Goal: Find specific page/section: Find specific page/section

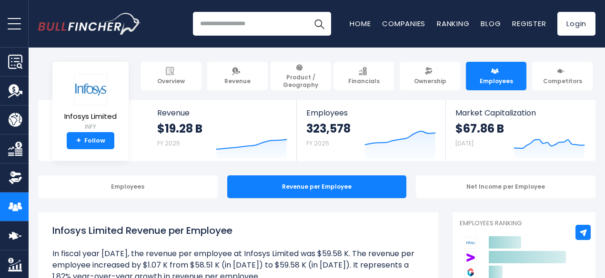
click at [233, 34] on input "search" at bounding box center [262, 24] width 138 height 24
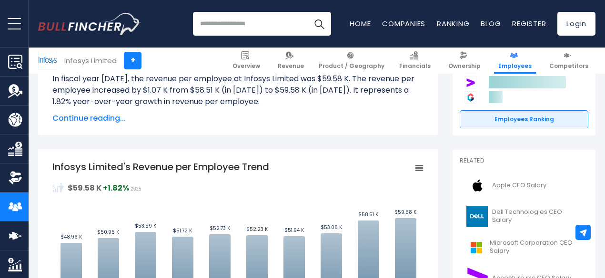
scroll to position [190, 0]
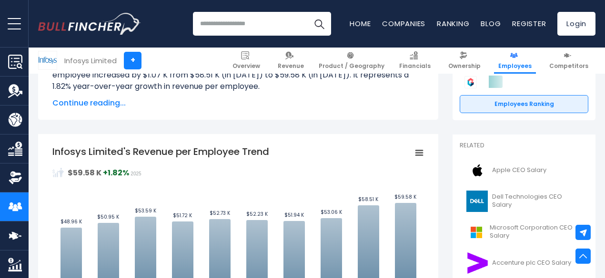
click at [239, 7] on div "Recent searches Trending searches Apple Overview" at bounding box center [316, 24] width 557 height 48
click at [244, 21] on input "search" at bounding box center [262, 24] width 138 height 24
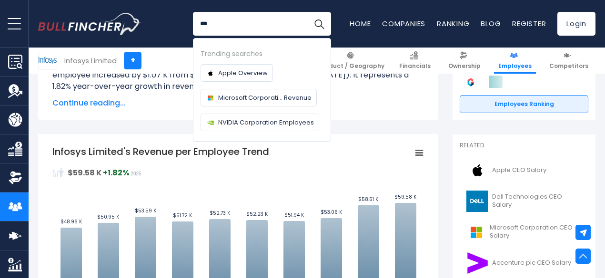
type input "***"
click at [307, 12] on button "Search" at bounding box center [319, 24] width 24 height 24
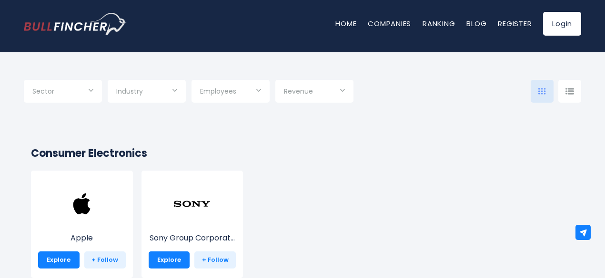
click at [294, 96] on span "Revenue" at bounding box center [298, 91] width 29 height 9
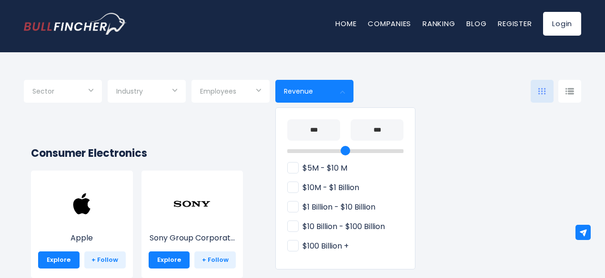
click at [445, 159] on div at bounding box center [302, 139] width 605 height 278
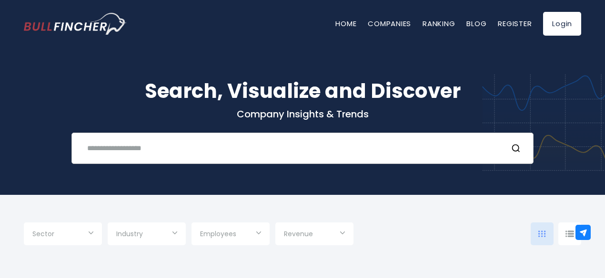
click at [258, 156] on input "text" at bounding box center [290, 148] width 418 height 18
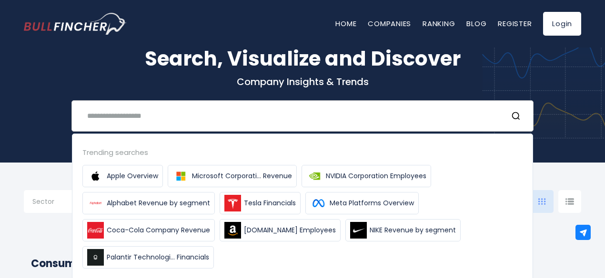
scroll to position [48, 0]
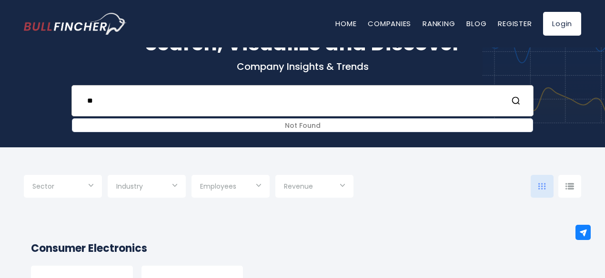
type input "*"
